Goal: Task Accomplishment & Management: Use online tool/utility

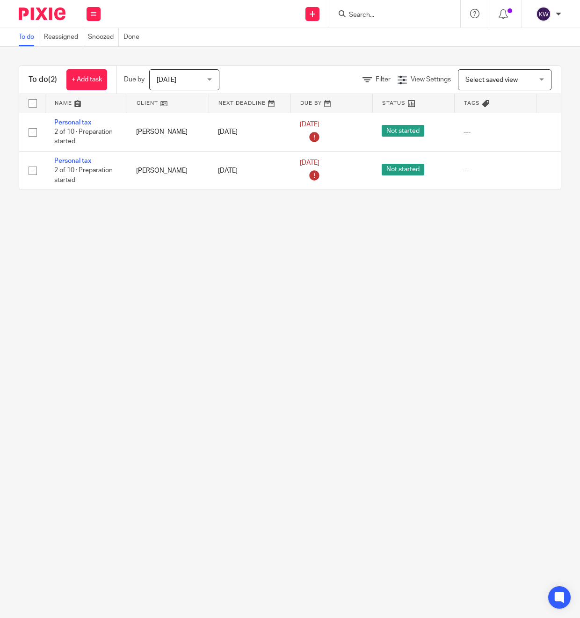
click at [384, 13] on input "Search" at bounding box center [390, 15] width 84 height 8
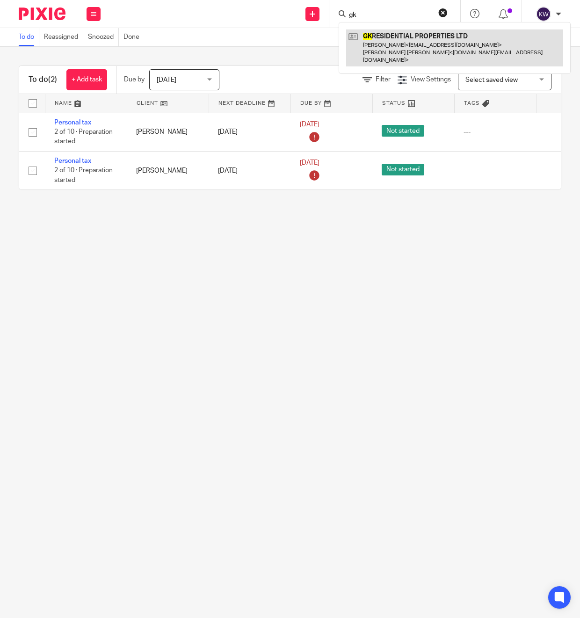
type input "gk"
click at [399, 36] on link at bounding box center [454, 47] width 217 height 37
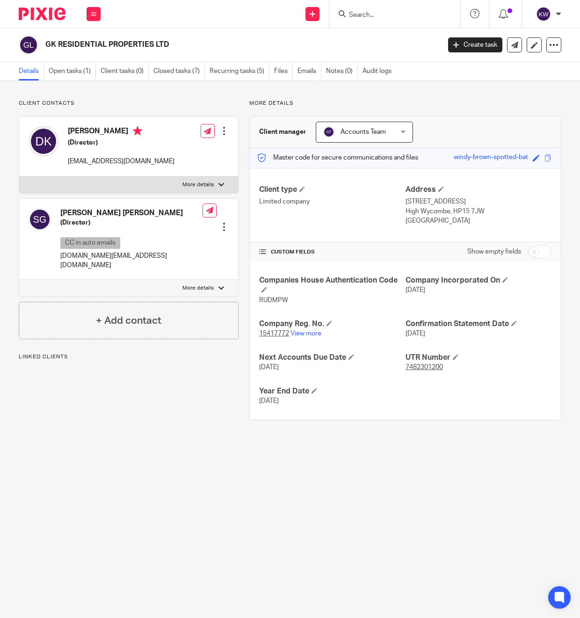
click at [108, 47] on h2 "GK RESIDENTIAL PROPERTIES LTD" at bounding box center [200, 45] width 311 height 10
copy main "GK RESIDENTIAL PROPERTIES LTD Create task Update from Companies House Export da…"
click at [121, 132] on h4 "[PERSON_NAME]" at bounding box center [121, 132] width 107 height 12
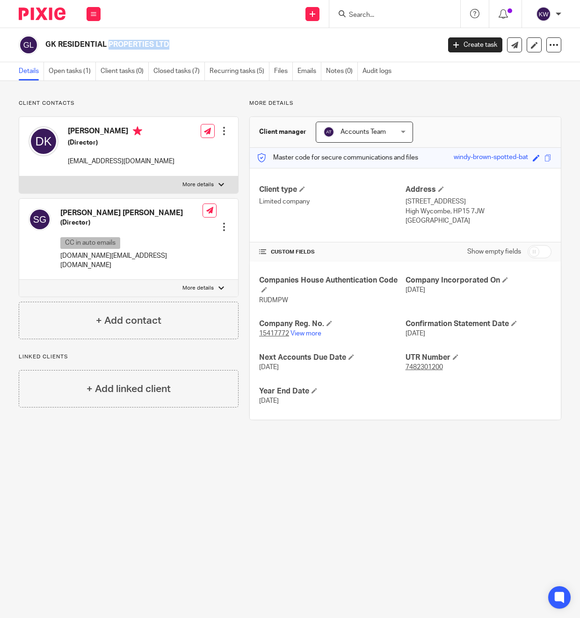
click at [121, 132] on h4 "David Rolando Kidd" at bounding box center [121, 132] width 107 height 12
click at [111, 164] on p "4dresidential@gmail.com" at bounding box center [121, 161] width 107 height 9
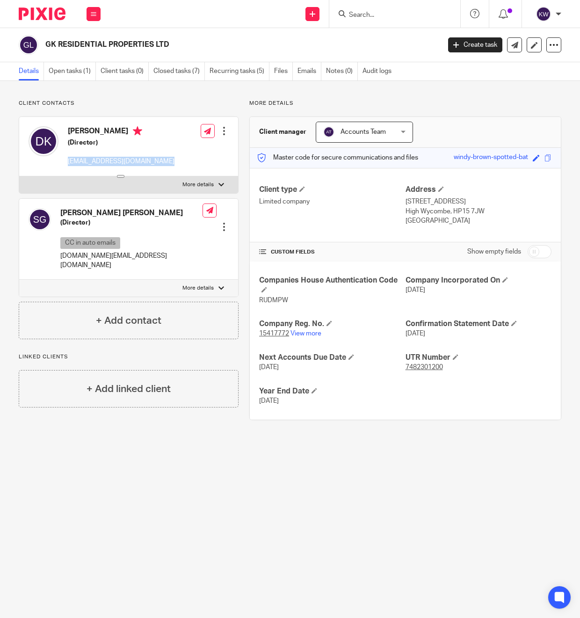
copy div "4dresidential@gmail.com"
click at [99, 256] on p "sgrande.property@gmail.com" at bounding box center [131, 260] width 142 height 19
copy div "sgrande.property@gmail.com"
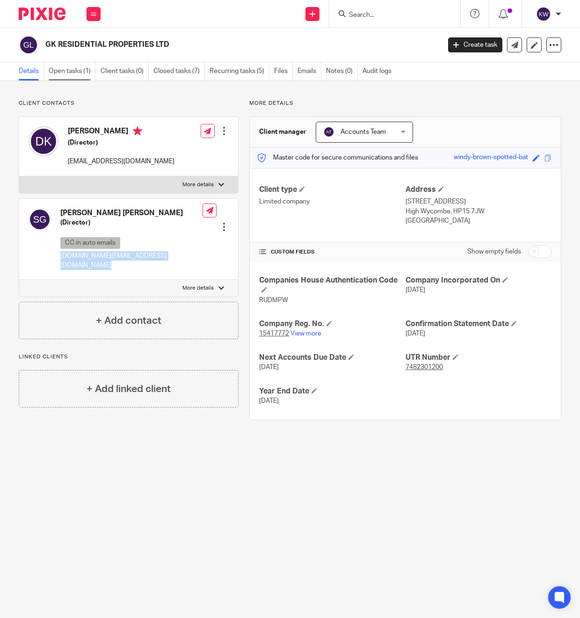
click at [75, 72] on link "Open tasks (1)" at bounding box center [72, 71] width 47 height 18
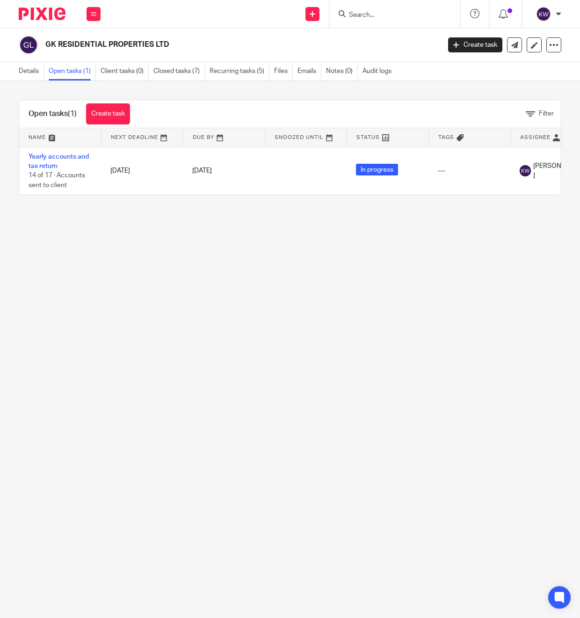
click at [374, 13] on input "Search" at bounding box center [390, 15] width 84 height 8
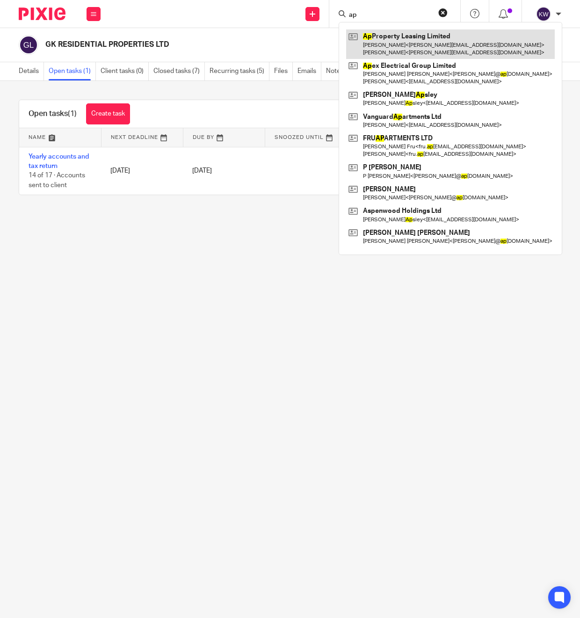
type input "ap"
click at [386, 41] on link at bounding box center [450, 43] width 209 height 29
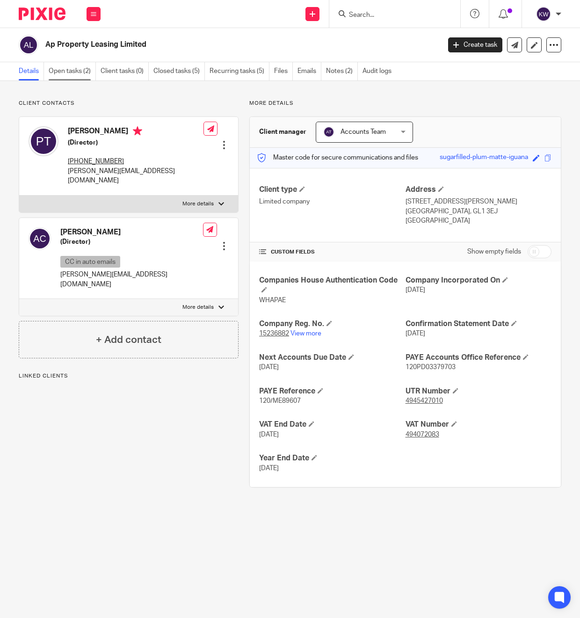
click at [71, 67] on link "Open tasks (2)" at bounding box center [72, 71] width 47 height 18
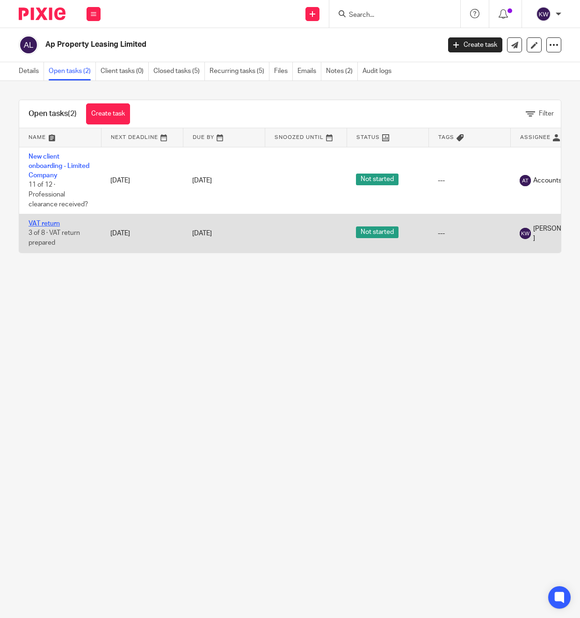
click at [56, 223] on link "VAT return" at bounding box center [44, 223] width 31 height 7
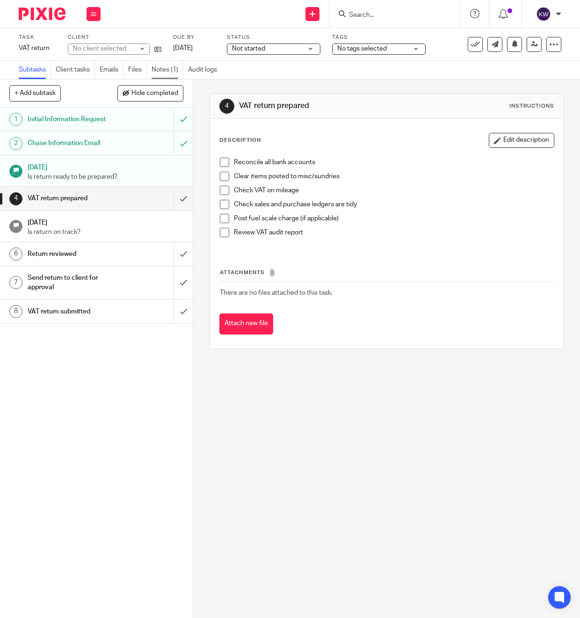
click at [169, 73] on link "Notes (1)" at bounding box center [168, 70] width 32 height 18
